Goal: Task Accomplishment & Management: Manage account settings

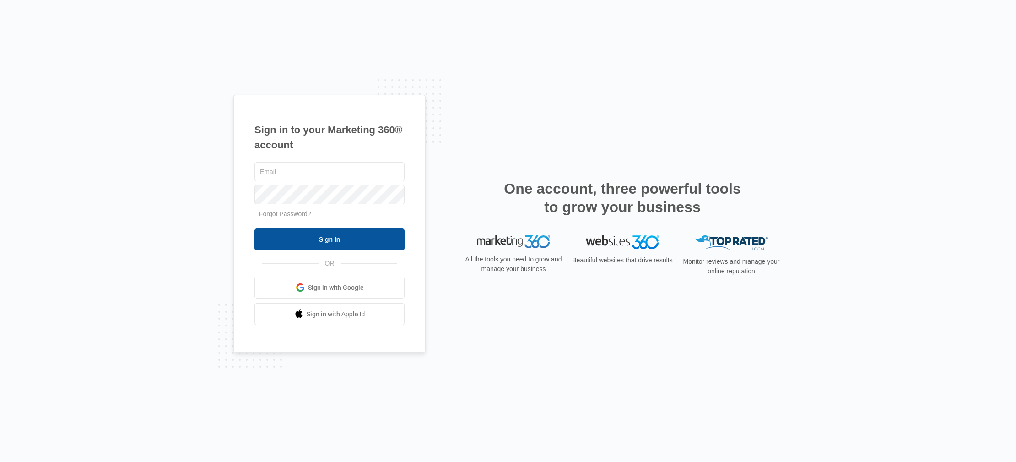
type input "[PERSON_NAME][EMAIL_ADDRESS][DOMAIN_NAME]"
click at [323, 241] on input "Sign In" at bounding box center [329, 239] width 150 height 22
